Goal: Obtain resource: Download file/media

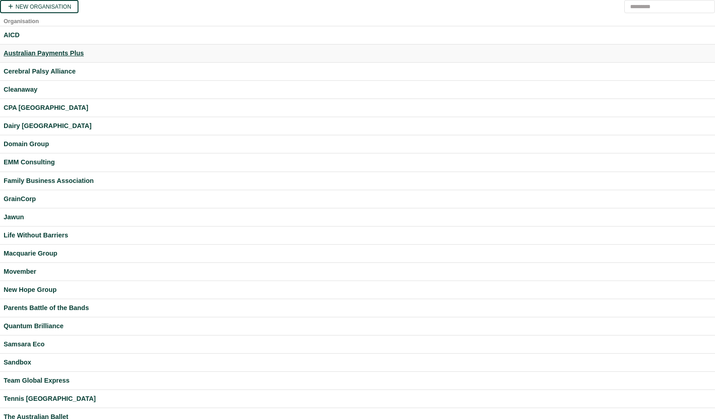
click at [37, 55] on div "Australian Payments Plus" at bounding box center [358, 53] width 708 height 10
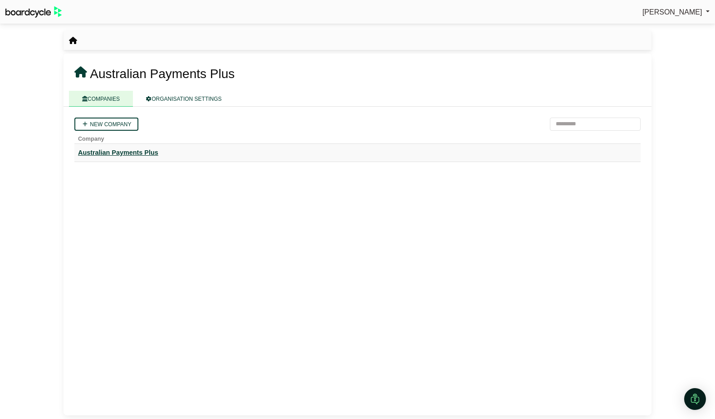
click at [108, 153] on div "Australian Payments Plus" at bounding box center [357, 152] width 559 height 10
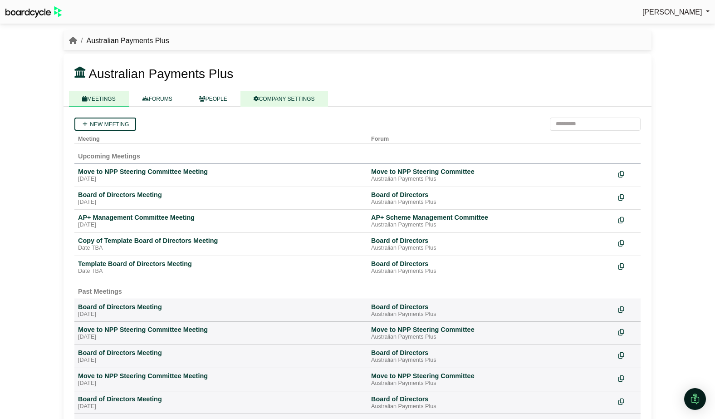
click at [282, 96] on link "COMPANY SETTINGS" at bounding box center [284, 99] width 88 height 16
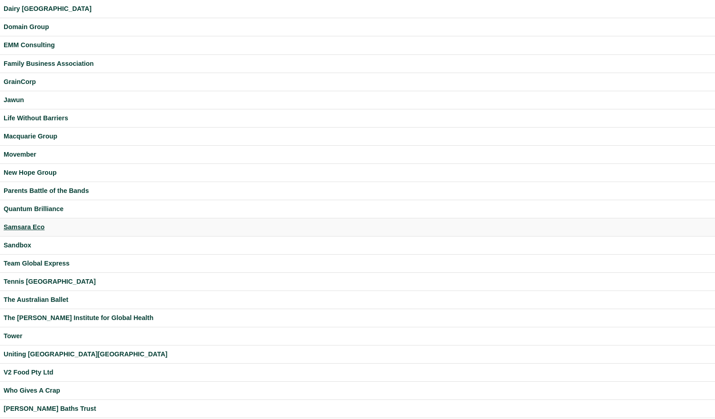
scroll to position [142, 0]
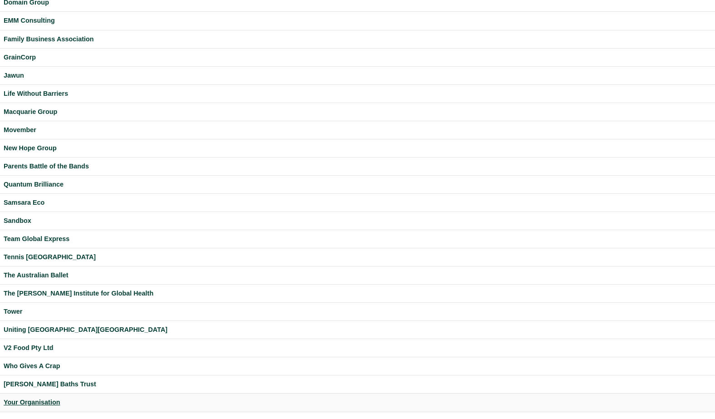
click at [49, 402] on div "Your Organisation" at bounding box center [358, 402] width 708 height 10
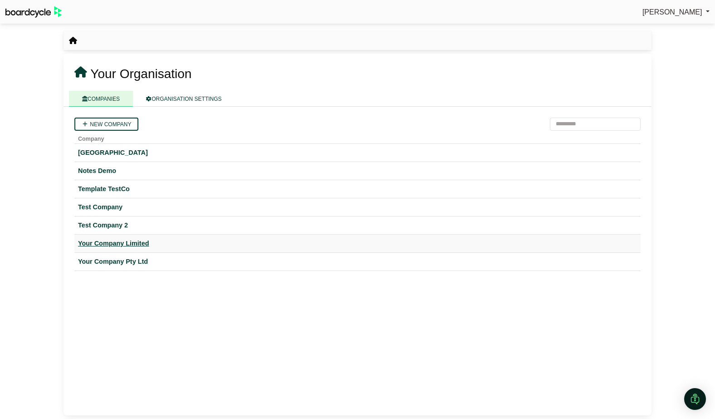
click at [128, 241] on div "Your Company Limited" at bounding box center [357, 243] width 559 height 10
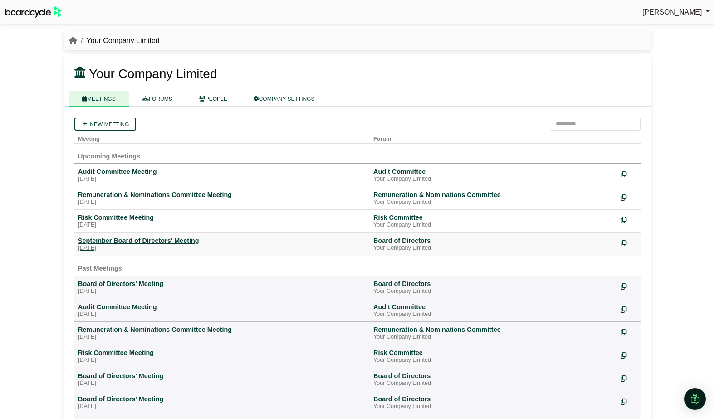
click at [129, 240] on div "September Board of Directors' Meeting" at bounding box center [222, 240] width 288 height 8
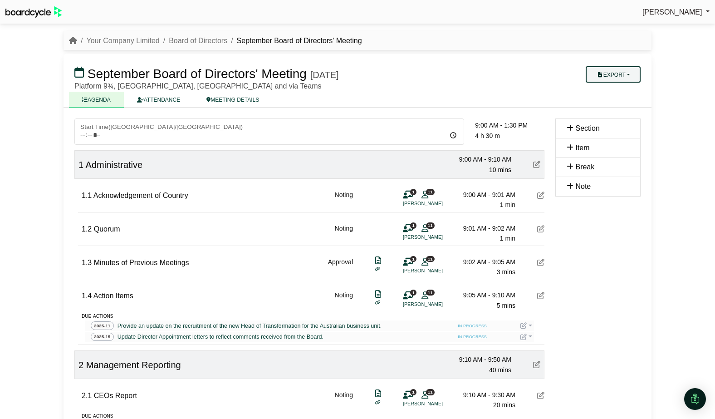
click at [623, 74] on button "Export" at bounding box center [613, 74] width 55 height 16
click at [548, 80] on h3 "September Board of Directors' Meeting Friday, 26 September 2025" at bounding box center [309, 73] width 481 height 18
click at [611, 74] on button "Export" at bounding box center [613, 74] width 55 height 16
click at [529, 90] on div "September Board of Directors' Meeting Friday, 26 September 2025 Export Agenda R…" at bounding box center [358, 81] width 588 height 54
